Goal: Find specific page/section: Find specific page/section

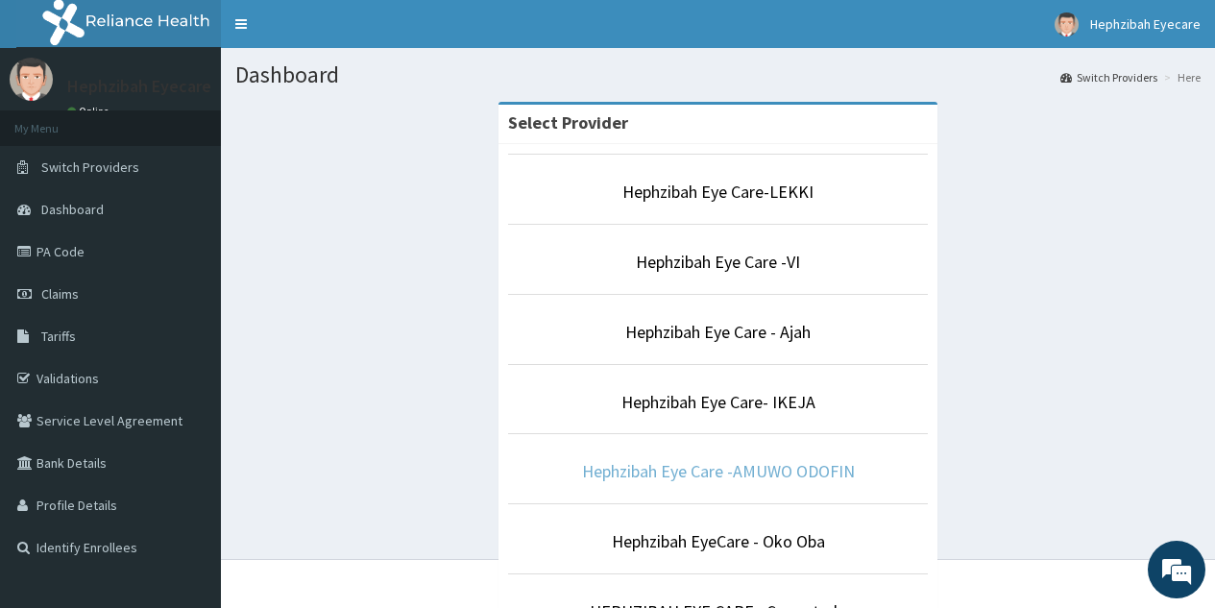
click at [692, 474] on link "Hephzibah Eye Care -AMUWO ODOFIN" at bounding box center [718, 471] width 273 height 22
